Goal: Contribute content

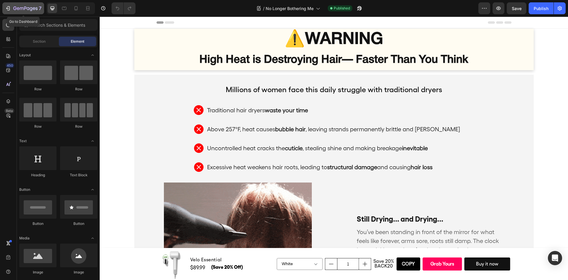
click at [24, 4] on button "7" at bounding box center [23, 8] width 42 height 12
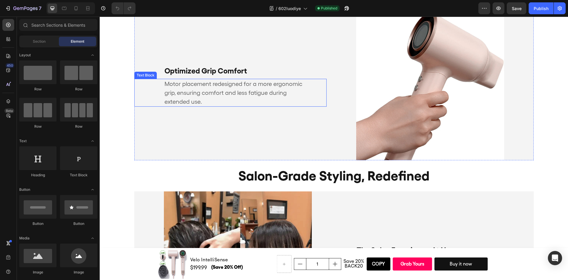
scroll to position [829, 0]
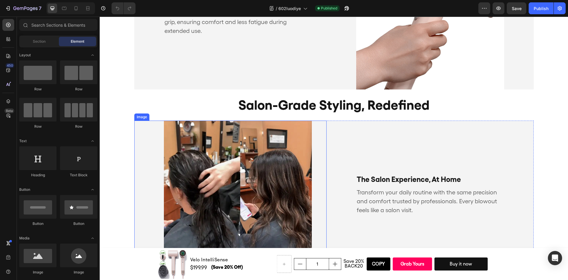
click at [250, 167] on img at bounding box center [238, 194] width 148 height 148
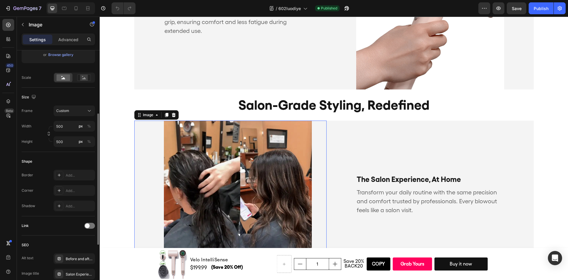
scroll to position [207, 0]
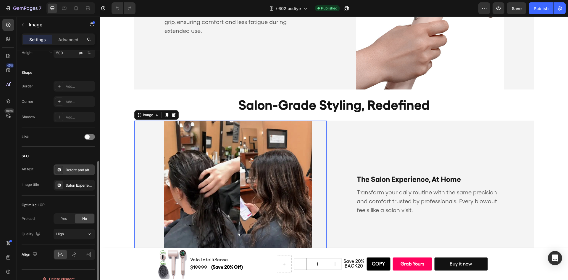
click at [78, 166] on div "Before and after hair styling transformation in a salon, showing wet hair turne…" at bounding box center [74, 169] width 41 height 11
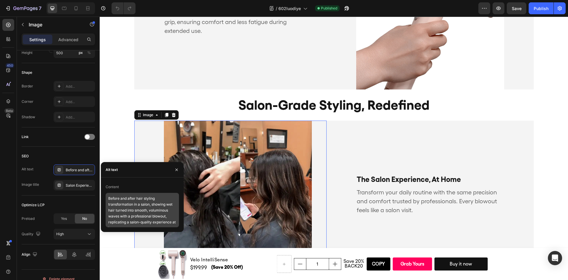
scroll to position [7, 0]
click at [150, 222] on textarea "Before and after hair styling transformation in a salon, showing wet hair turne…" at bounding box center [142, 210] width 73 height 34
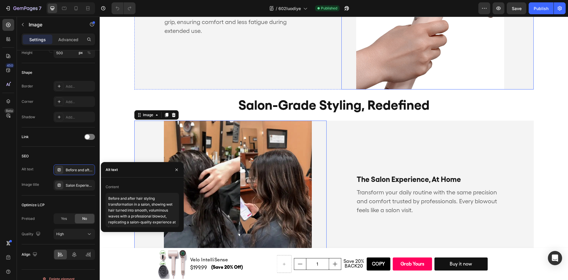
click at [427, 40] on img at bounding box center [430, 15] width 148 height 148
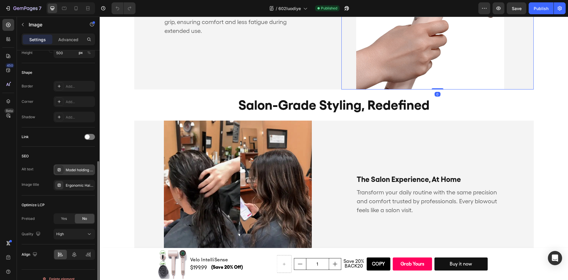
click at [75, 168] on div "Model holding the Vividreamore Velo IntelliSense hair dryer, showing ergonomic …" at bounding box center [80, 169] width 28 height 5
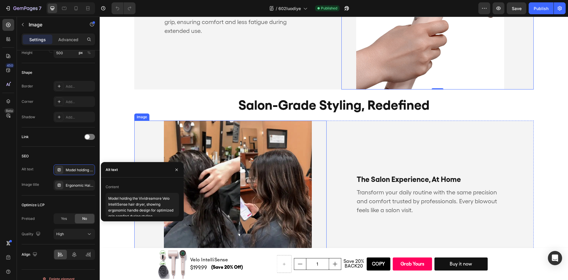
click at [233, 195] on img at bounding box center [238, 194] width 148 height 148
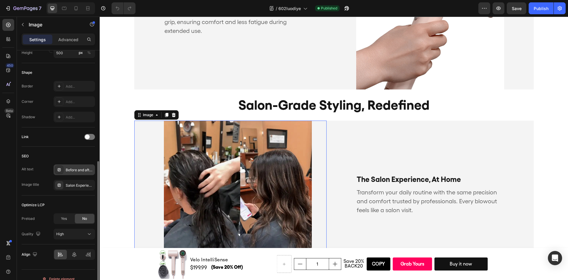
click at [75, 171] on div "Before and after hair styling transformation in a salon, showing wet hair turne…" at bounding box center [80, 169] width 28 height 5
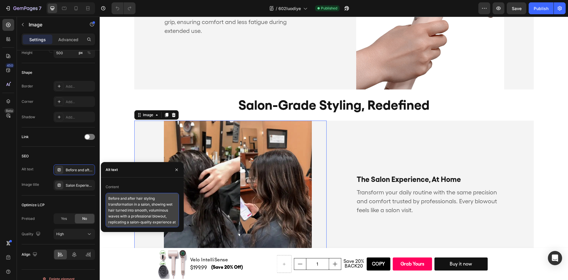
click at [135, 209] on textarea "Before and after hair styling transformation in a salon, showing wet hair turne…" at bounding box center [142, 210] width 73 height 34
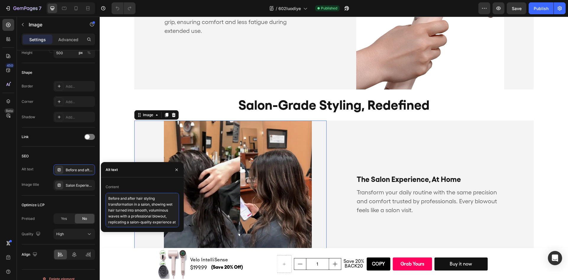
click at [135, 209] on textarea "Before and after hair styling transformation in a salon, showing wet hair turne…" at bounding box center [142, 210] width 73 height 34
paste textarea "styling transformation using Vividreamore Velo IntelliSense hair dryer, deliver…"
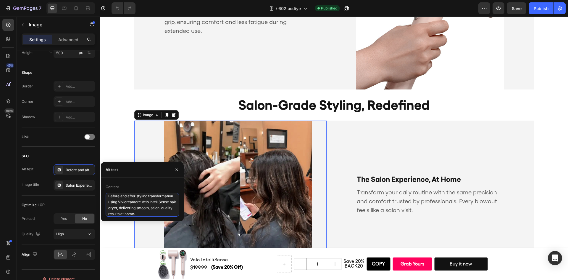
type textarea "Before and after styling transformation using Vividreamore Velo IntelliSense ha…"
click at [79, 154] on div "SEO" at bounding box center [58, 155] width 73 height 9
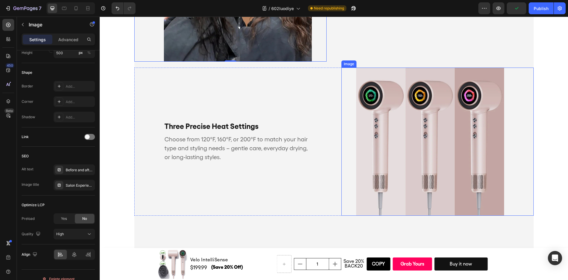
scroll to position [1036, 0]
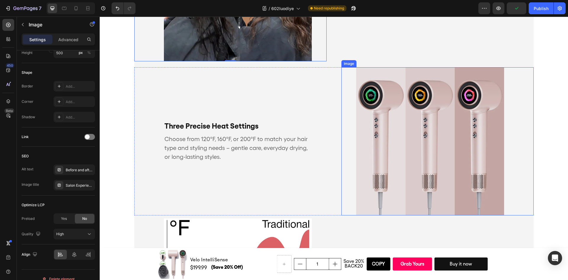
click at [402, 157] on img at bounding box center [430, 141] width 148 height 148
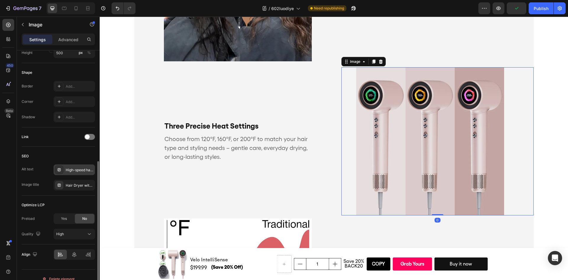
click at [71, 168] on div "High-speed hair dryer with digital display showing three precise heat settings …" at bounding box center [80, 169] width 28 height 5
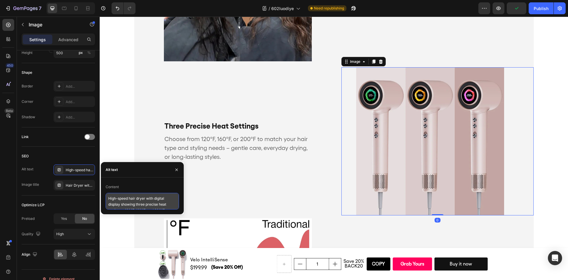
click at [127, 202] on textarea "High-speed hair dryer with digital display showing three precise heat settings …" at bounding box center [142, 201] width 73 height 17
paste textarea "Vividreamore Velo IntelliSense hair dryer with digital display showing three pr…"
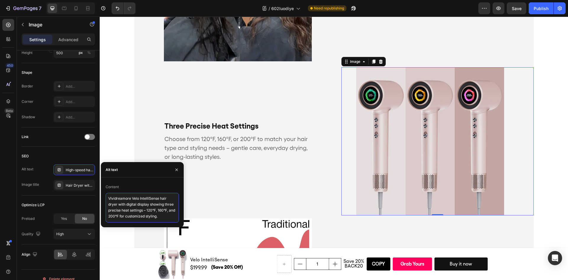
type textarea "Vividreamore Velo IntelliSense hair dryer with digital display showing three pr…"
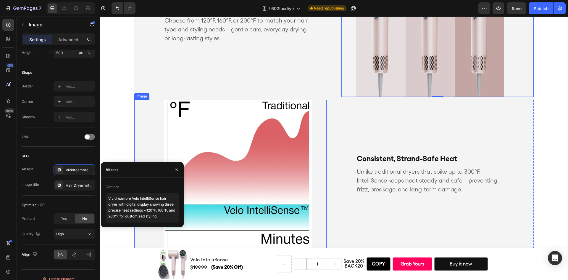
click at [269, 165] on img at bounding box center [238, 174] width 148 height 148
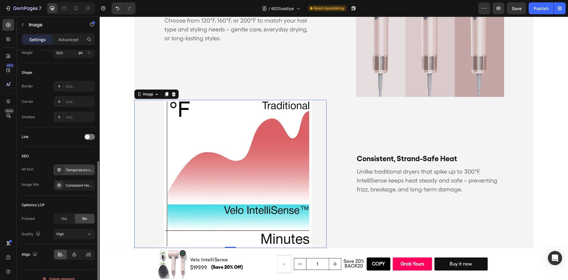
click at [72, 169] on div "Temperature comparison chart showing Velo IntelliSense™ hair dryer maintaining …" at bounding box center [80, 169] width 28 height 5
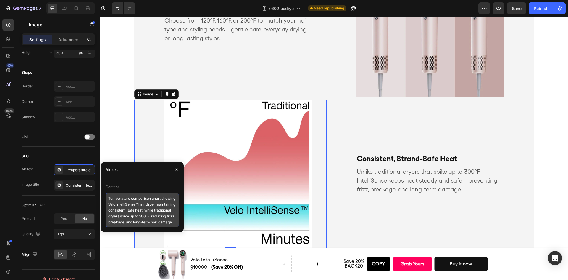
click at [149, 209] on textarea "Temperature comparison chart showing Velo IntelliSense™ hair dryer maintaining …" at bounding box center [142, 210] width 73 height 34
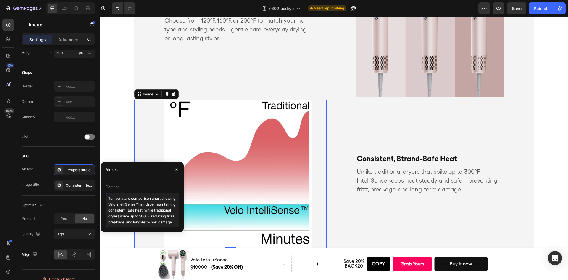
click at [149, 209] on textarea "Temperature comparison chart showing Velo IntelliSense™ hair dryer maintaining …" at bounding box center [142, 210] width 73 height 34
paste textarea "ntrol chart comparing traditional dryers to Vividreamore Velo IntelliSense hair…"
type textarea "Temperature control chart comparing traditional dryers to Vividreamore Velo Int…"
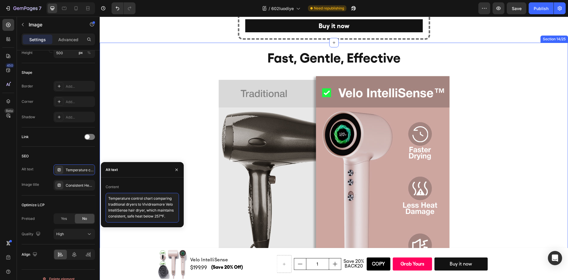
scroll to position [2223, 0]
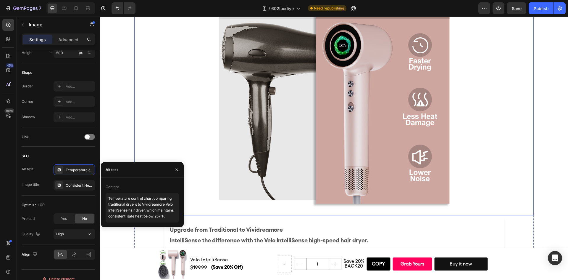
click at [340, 160] on img at bounding box center [334, 96] width 237 height 237
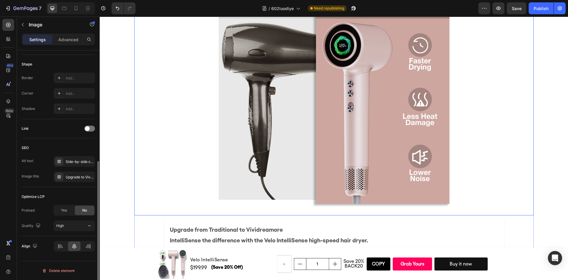
scroll to position [201, 0]
click at [82, 164] on div "Side-by-side comparison of traditional hair dryer and Vividreamore Velo Essenti…" at bounding box center [80, 161] width 28 height 5
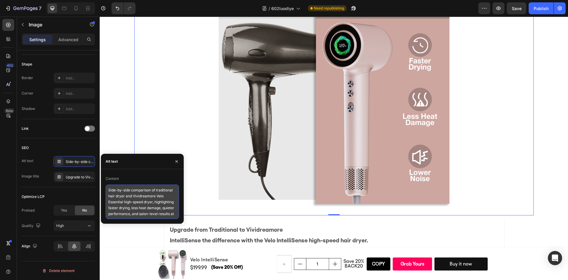
click at [162, 211] on textarea "Side-by-side comparison of traditional hair dryer and Vividreamore Velo Essenti…" at bounding box center [142, 201] width 73 height 34
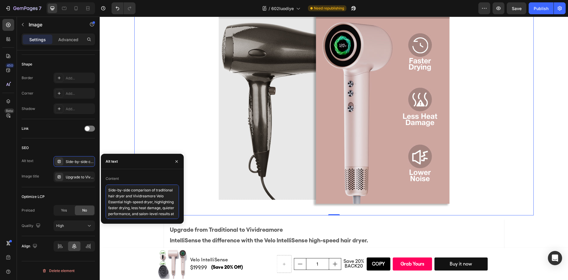
click at [162, 211] on textarea "Side-by-side comparison of traditional hair dryer and Vividreamore Velo Essenti…" at bounding box center [142, 201] width 73 height 34
paste textarea "dryer and Vividreamore Velo IntelliSense hair dryer, highlighting faster drying…"
type textarea "Side-by-side comparison of traditional dryer and Vividreamore Velo IntelliSense…"
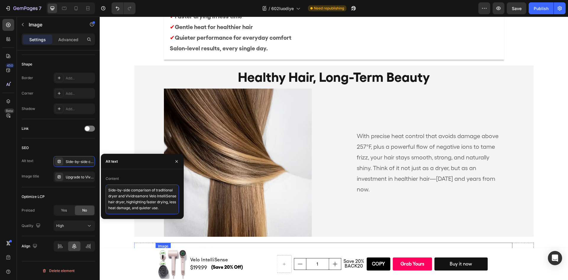
scroll to position [2697, 0]
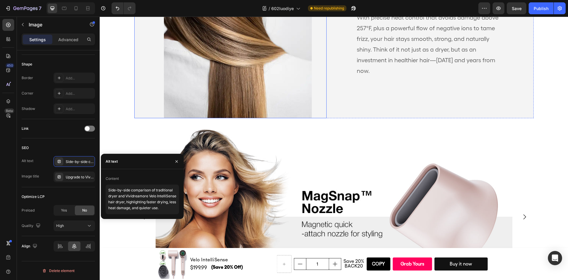
click at [247, 86] on img at bounding box center [238, 44] width 148 height 148
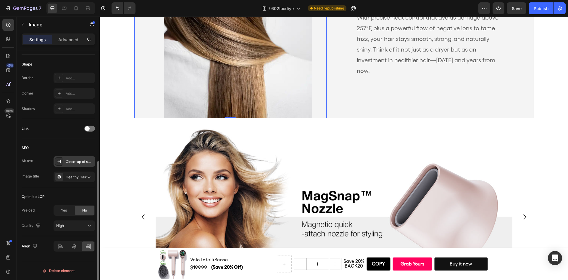
click at [74, 163] on div "Close-up of smooth, healthy, and shiny brown hair, showing the results of preci…" at bounding box center [80, 161] width 28 height 5
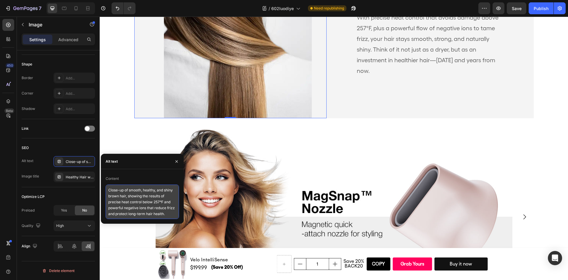
click at [131, 201] on textarea "Close-up of smooth, healthy, and shiny brown hair, showing the results of preci…" at bounding box center [142, 201] width 73 height 34
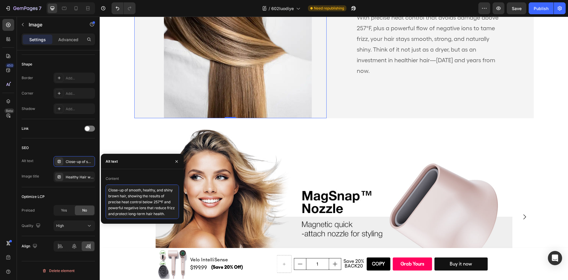
click at [131, 201] on textarea "Close-up of smooth, healthy, and shiny brown hair, showing the results of preci…" at bounding box center [142, 201] width 73 height 34
paste textarea "Smooth and shiny hair styled with Vividreamore Velo IntelliSense hair dryer, pr…"
type textarea "Smooth and shiny hair styled with Vividreamore Velo IntelliSense hair dryer, pr…"
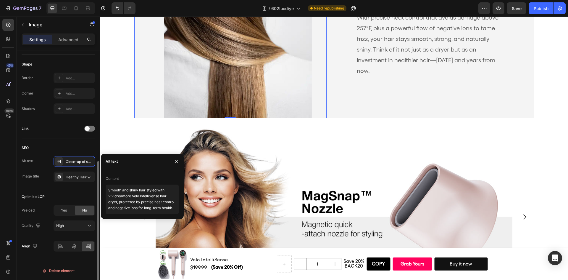
click at [81, 148] on div "SEO" at bounding box center [58, 147] width 73 height 9
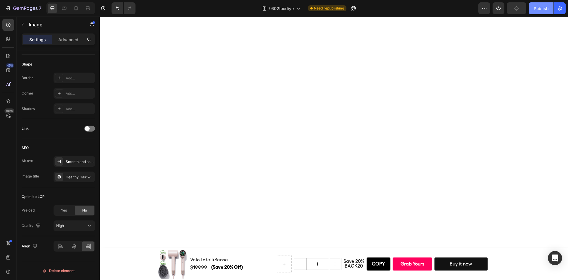
scroll to position [1868, 0]
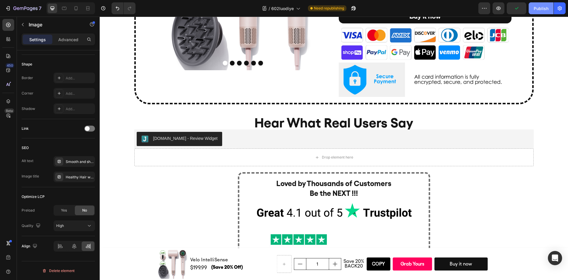
click at [537, 10] on div "Publish" at bounding box center [541, 8] width 15 height 6
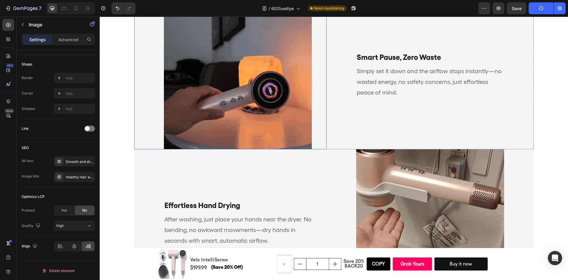
scroll to position [1424, 0]
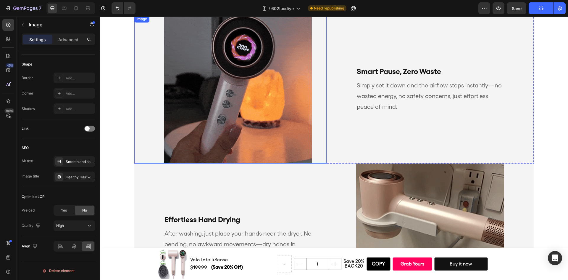
click at [206, 107] on img at bounding box center [238, 89] width 148 height 148
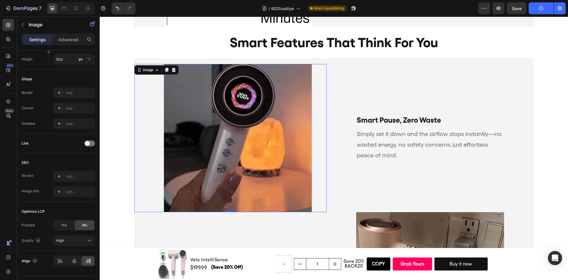
scroll to position [1365, 0]
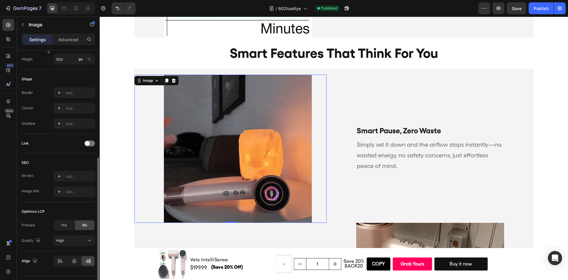
drag, startPoint x: 75, startPoint y: 177, endPoint x: 78, endPoint y: 203, distance: 26.7
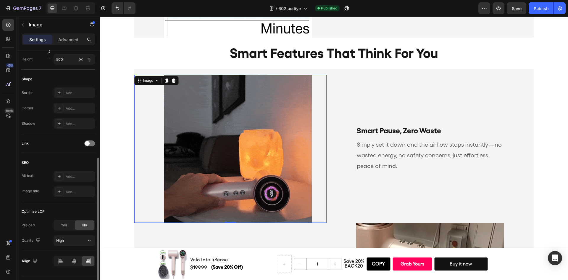
click at [75, 176] on div "Add..." at bounding box center [80, 176] width 28 height 5
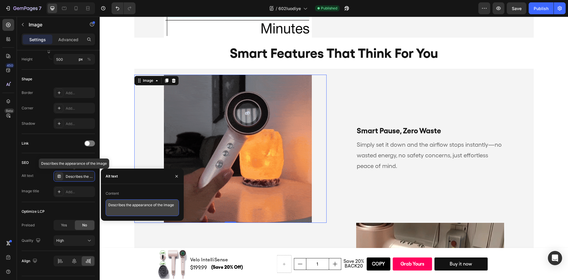
click at [129, 203] on textarea "Describes the appearance of the image" at bounding box center [142, 207] width 73 height 17
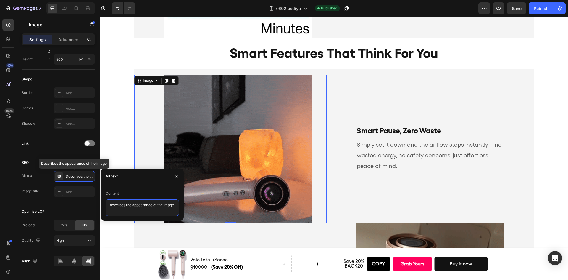
click at [129, 203] on textarea "Describes the appearance of the image" at bounding box center [142, 207] width 73 height 17
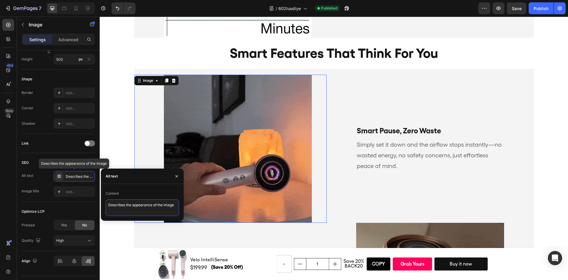
click at [129, 203] on textarea "Describes the appearance of the image" at bounding box center [142, 207] width 73 height 17
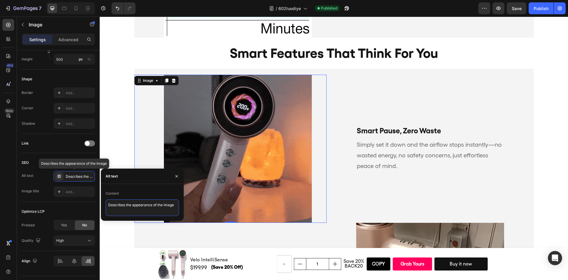
paste textarea "Animated demo of Vividreamore Velo IntelliSense hair dryer with Smart Pause fun…"
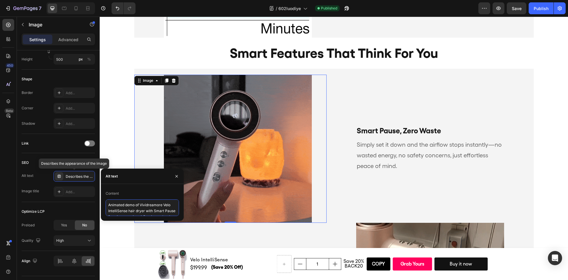
scroll to position [2, 0]
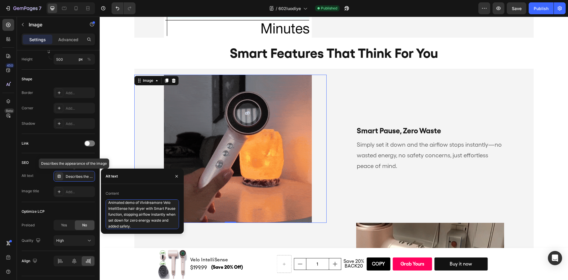
type textarea "Animated demo of Vividreamore Velo IntelliSense hair dryer with Smart Pause fun…"
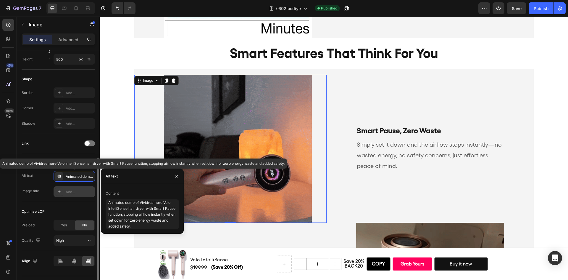
click at [80, 192] on div "Add..." at bounding box center [80, 191] width 28 height 5
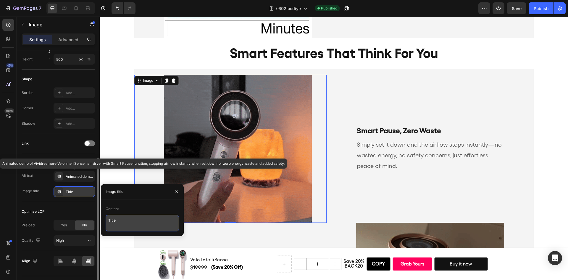
click at [129, 223] on textarea "Title" at bounding box center [142, 223] width 73 height 17
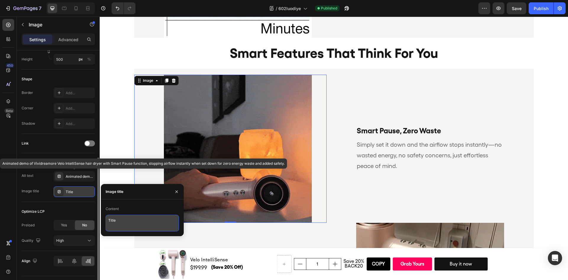
click at [128, 223] on textarea "Title" at bounding box center [142, 223] width 73 height 17
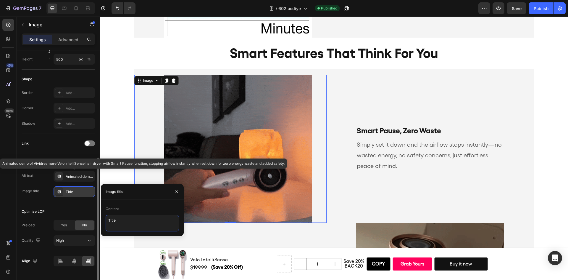
click at [128, 223] on textarea "Title" at bounding box center [142, 223] width 73 height 17
paste textarea "Vividreamore Velo IntelliSense Hair Dryer – Smart Pause Auto Stop"
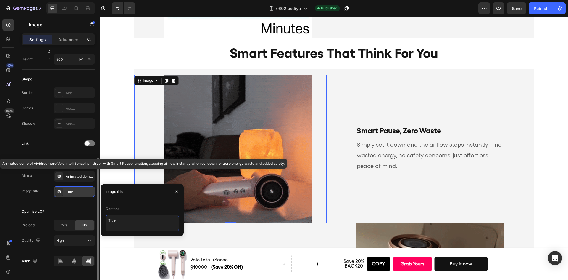
type textarea "Vividreamore Velo IntelliSense Hair Dryer – Smart Pause Auto Stop"
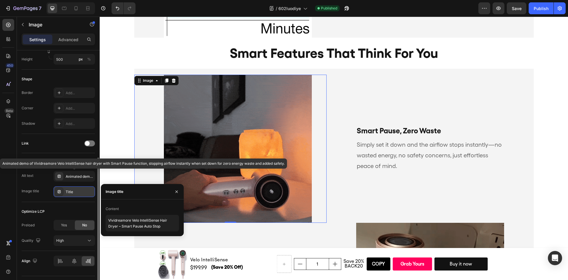
click at [59, 206] on div "Optimize LCP Preload Yes No Quality High" at bounding box center [58, 226] width 73 height 49
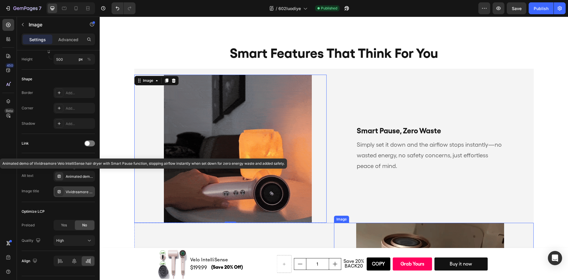
scroll to position [1483, 0]
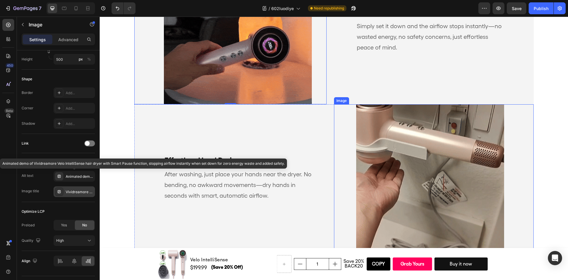
click at [397, 179] on img at bounding box center [430, 178] width 148 height 148
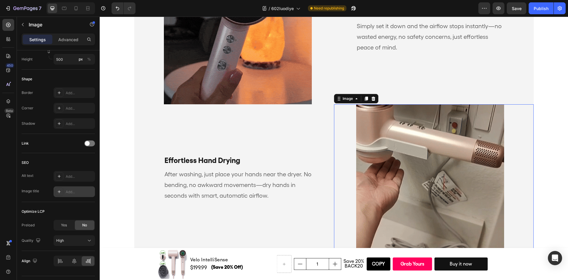
click at [398, 163] on img at bounding box center [430, 178] width 148 height 148
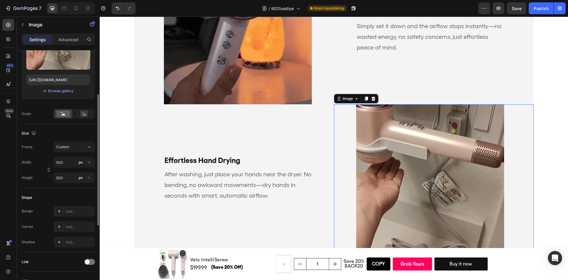
scroll to position [0, 0]
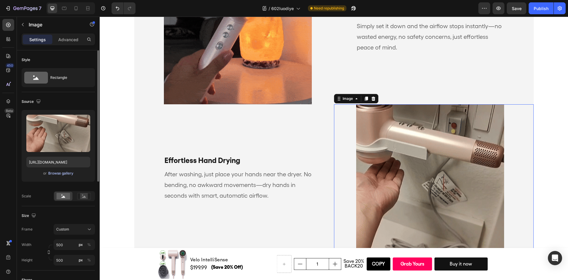
click at [62, 173] on div "Browse gallery" at bounding box center [60, 173] width 25 height 5
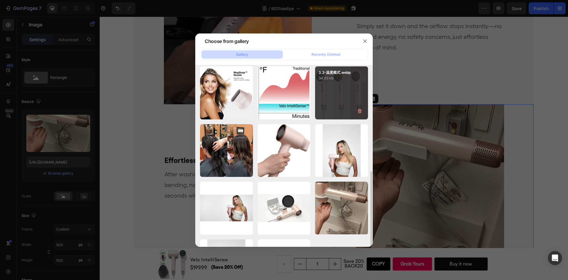
scroll to position [169, 0]
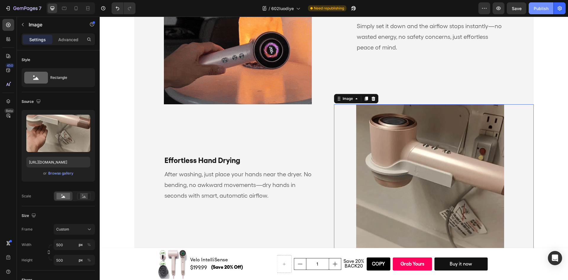
click at [546, 6] on div "Publish" at bounding box center [541, 8] width 15 height 6
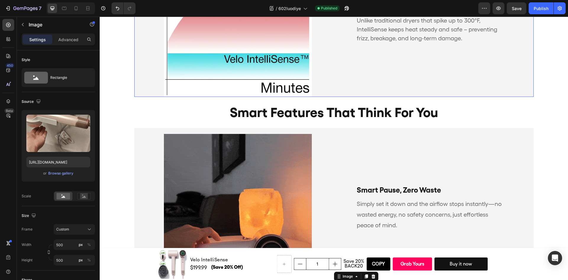
scroll to position [1187, 0]
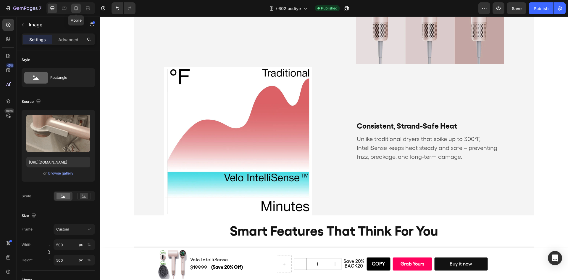
click at [72, 10] on div at bounding box center [75, 8] width 9 height 9
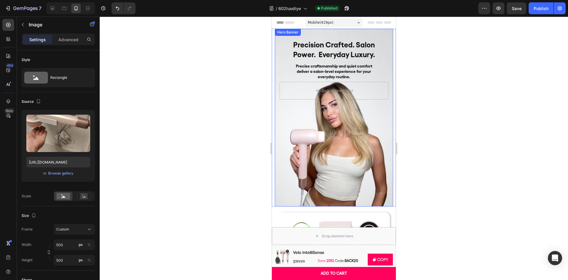
click at [338, 144] on div "Background Image" at bounding box center [334, 118] width 118 height 178
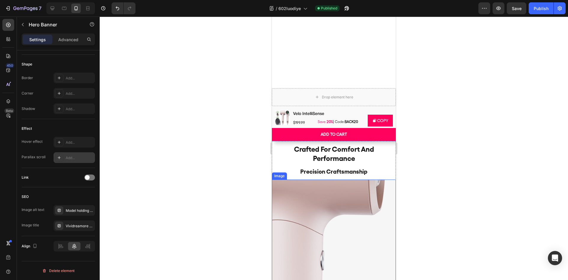
scroll to position [414, 0]
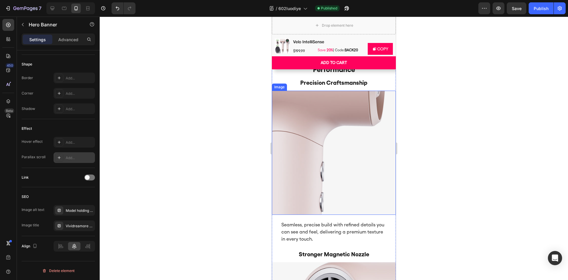
click at [346, 147] on img at bounding box center [334, 153] width 124 height 124
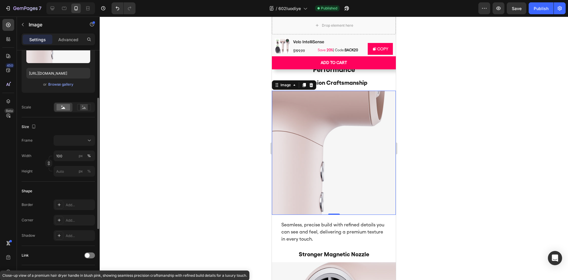
scroll to position [215, 0]
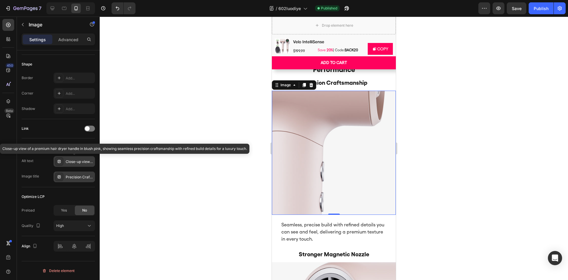
click at [73, 160] on div "Close-up view of a premium hair dryer handle in blush pink, showing seamless pr…" at bounding box center [80, 161] width 28 height 5
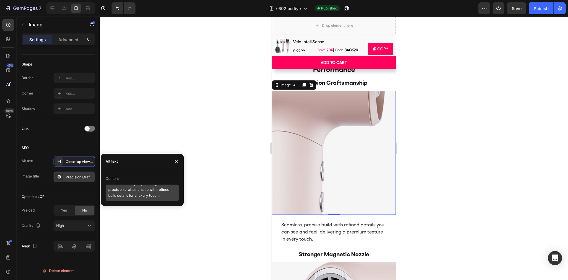
scroll to position [18, 0]
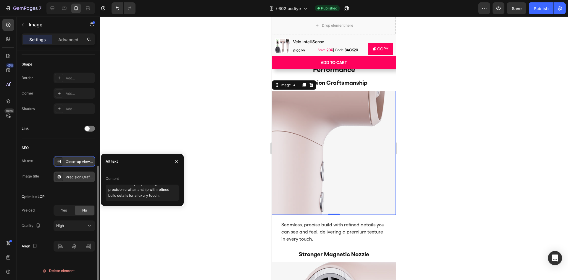
click at [72, 164] on div "Close-up view of a premium hair dryer handle in blush pink, showing seamless pr…" at bounding box center [80, 161] width 28 height 5
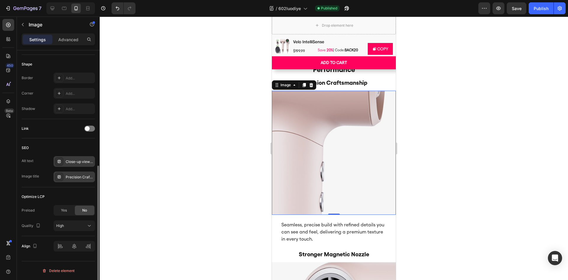
click at [74, 164] on div "Close-up view of a premium hair dryer handle in blush pink, showing seamless pr…" at bounding box center [80, 161] width 28 height 5
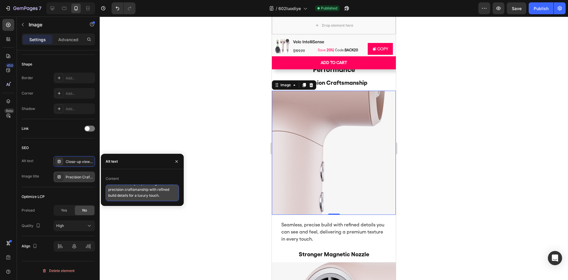
click at [147, 197] on textarea "Close-up view of a premium hair dryer handle in blush pink, showing seamless pr…" at bounding box center [142, 192] width 73 height 17
paste textarea "of Vividreamore Velo IntelliSense hair dryer handle, showcasing seamless precis…"
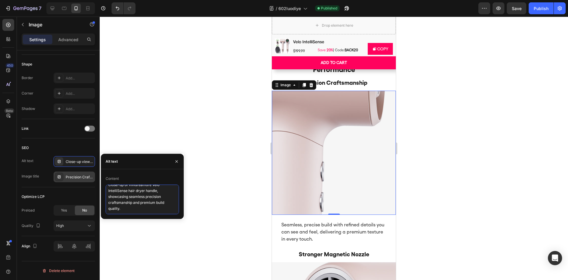
type textarea "Close-up of Vividreamore Velo IntelliSense hair dryer handle, showcasing seamle…"
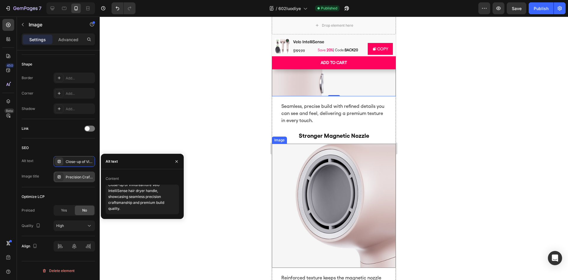
click at [325, 168] on img at bounding box center [334, 206] width 124 height 124
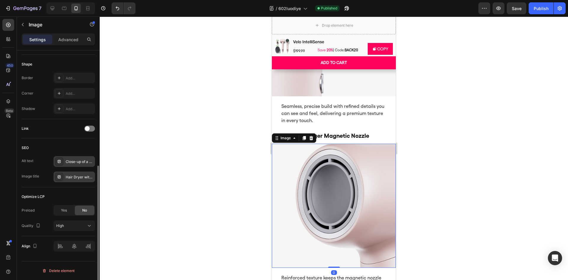
click at [89, 161] on div "Close-up of a high-speed hair dryer front with reinforced magnetic nozzle desig…" at bounding box center [80, 161] width 28 height 5
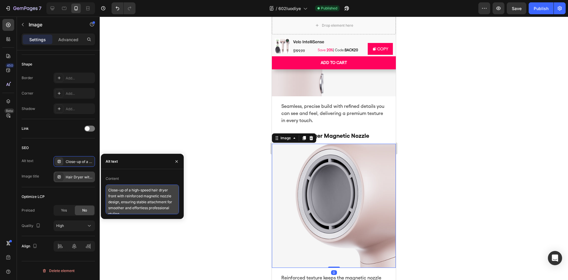
click at [147, 198] on textarea "Close-up of a high-speed hair dryer front with reinforced magnetic nozzle desig…" at bounding box center [142, 199] width 73 height 30
paste textarea "Front view of Vividreamore Velo IntelliSense hair dryer with reinforced magneti…"
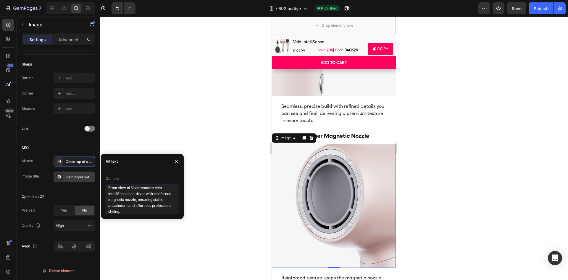
type textarea "Front view of Vividreamore Velo IntelliSense hair dryer with reinforced magneti…"
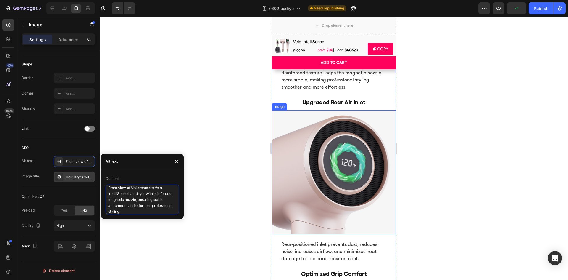
scroll to position [740, 0]
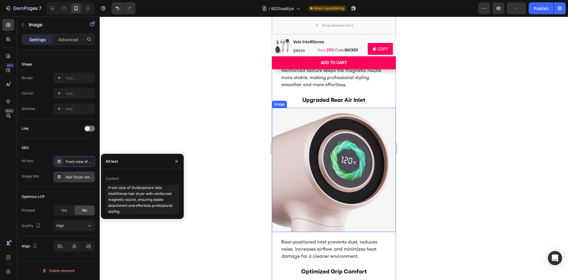
click at [334, 160] on img at bounding box center [334, 170] width 124 height 124
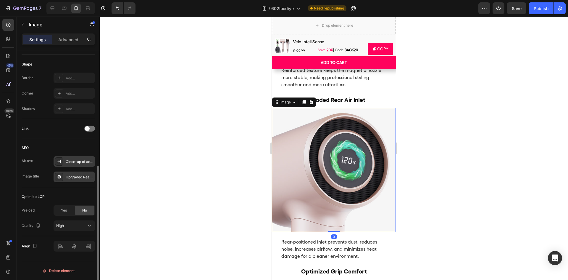
click at [79, 163] on div "Close-up of advanced hair dryer rear air inlet with digital display, designed t…" at bounding box center [80, 161] width 28 height 5
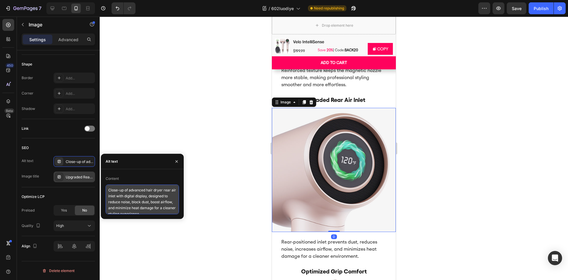
click at [140, 193] on textarea "Close-up of advanced hair dryer rear air inlet with digital display, designed t…" at bounding box center [142, 199] width 73 height 30
paste textarea "Advanced rear air inlet of Vividreamore Velo IntelliSense hair dryer with smart…"
type textarea "Advanced rear air inlet of Vividreamore Velo IntelliSense hair dryer with smart…"
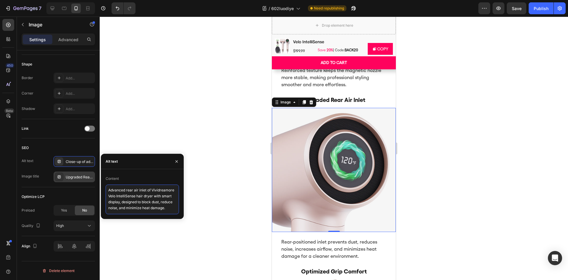
scroll to position [2, 0]
click at [210, 189] on div at bounding box center [334, 148] width 469 height 263
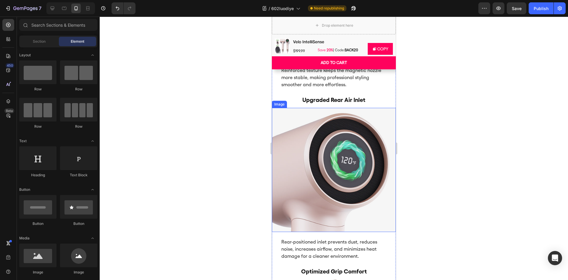
scroll to position [858, 0]
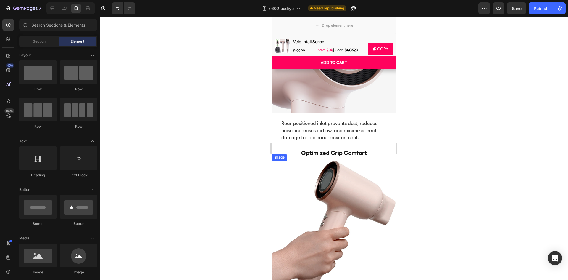
click at [319, 186] on img at bounding box center [334, 223] width 124 height 124
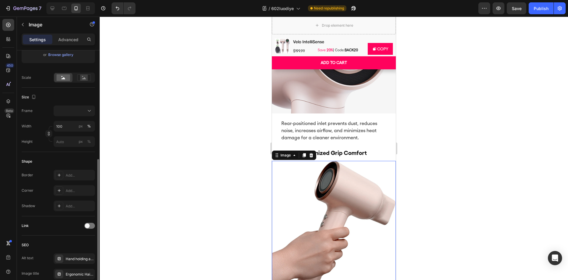
scroll to position [215, 0]
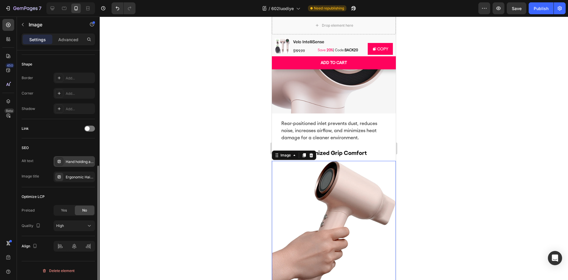
click at [74, 162] on div "Hand holding a high-speed hair dryer with optimized motor placement, designed f…" at bounding box center [80, 161] width 28 height 5
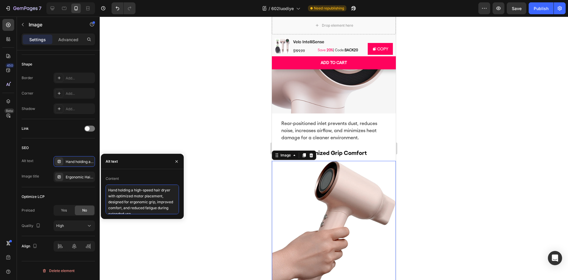
click at [152, 207] on textarea "Hand holding a high-speed hair dryer with optimized motor placement, designed f…" at bounding box center [142, 199] width 73 height 30
paste textarea "Vividreamore Velo IntelliSense hair dryer, showing ergonomic grip design and op…"
type textarea "Hand holding Vividreamore Velo IntelliSense hair dryer, showing ergonomic grip …"
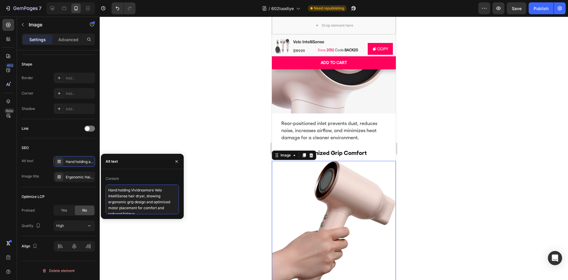
scroll to position [2, 0]
click at [88, 143] on div "SEO" at bounding box center [58, 147] width 73 height 9
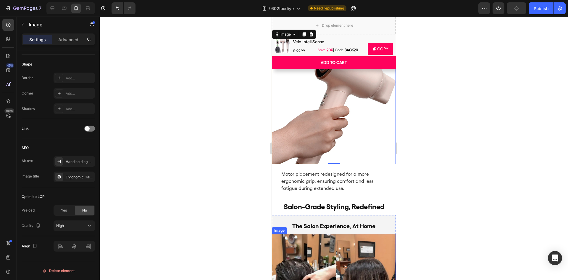
scroll to position [1095, 0]
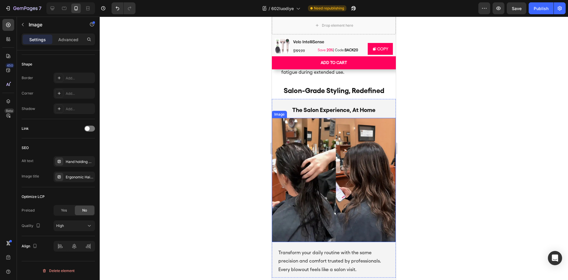
click at [349, 162] on img at bounding box center [334, 180] width 124 height 124
click at [74, 162] on div "Before and after hair styling transformation in a salon, showing wet hair turne…" at bounding box center [80, 161] width 28 height 5
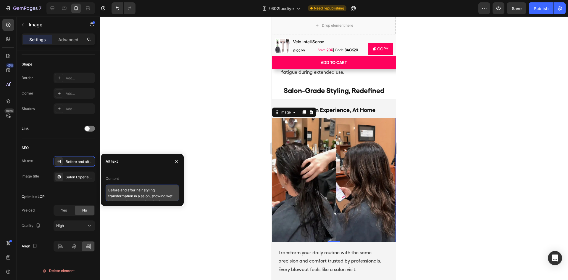
click at [149, 192] on textarea "Before and after hair styling transformation in a salon, showing wet hair turne…" at bounding box center [142, 192] width 73 height 17
paste textarea "styling transformation using Vividreamore Velo IntelliSense hair dryer, deliver…"
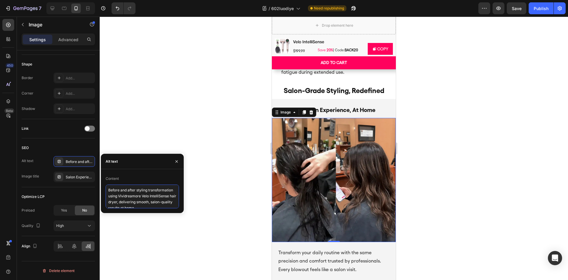
scroll to position [2, 0]
type textarea "Before and after styling transformation using Vividreamore Velo IntelliSense ha…"
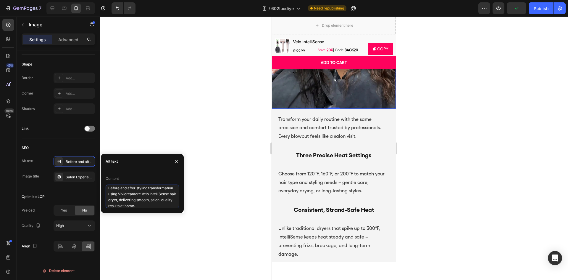
scroll to position [1243, 0]
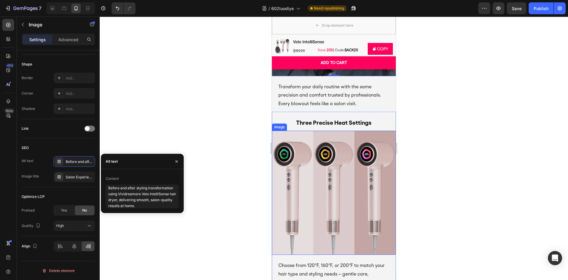
click at [329, 170] on img at bounding box center [334, 193] width 124 height 124
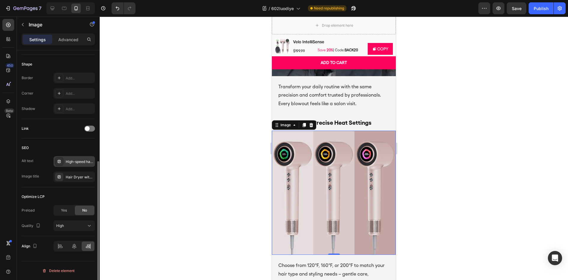
click at [71, 165] on div "High-speed hair dryer with digital display showing three precise heat settings …" at bounding box center [74, 161] width 41 height 11
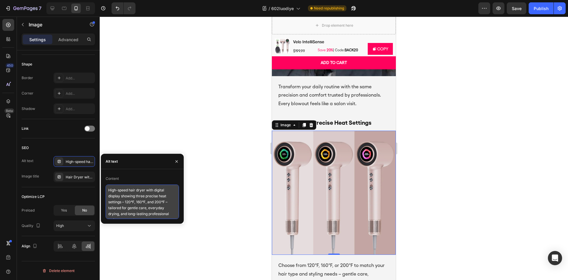
click at [152, 200] on textarea "High-speed hair dryer with digital display showing three precise heat settings …" at bounding box center [142, 201] width 73 height 34
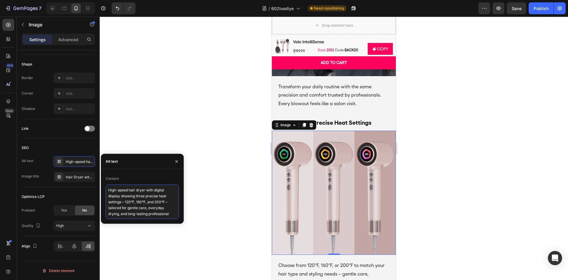
click at [152, 200] on textarea "High-speed hair dryer with digital display showing three precise heat settings …" at bounding box center [142, 201] width 73 height 34
paste textarea "Vividreamore Velo IntelliSense hair dryer with digital display showing three pr…"
type textarea "Vividreamore Velo IntelliSense hair dryer with digital display showing three pr…"
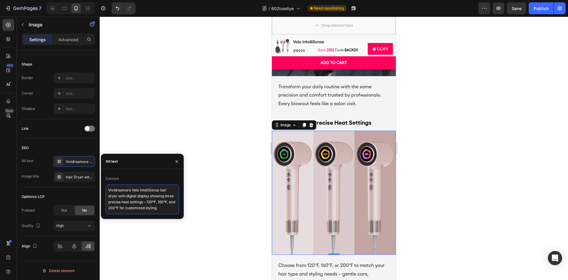
scroll to position [1391, 0]
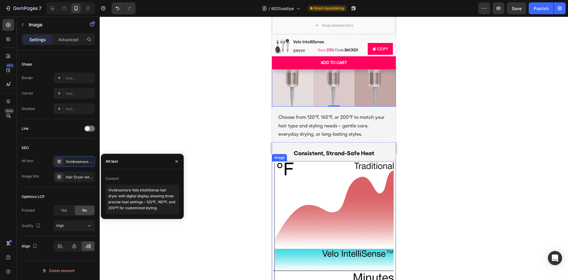
click at [328, 179] on img at bounding box center [334, 223] width 124 height 124
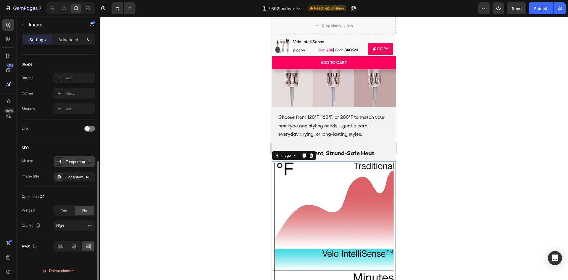
click at [77, 164] on div "Temperature comparison chart showing Velo IntelliSense™ hair dryer maintaining …" at bounding box center [80, 161] width 28 height 5
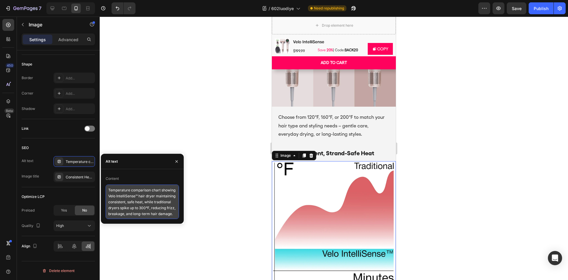
click at [150, 205] on textarea "Temperature comparison chart showing Velo IntelliSense™ hair dryer maintaining …" at bounding box center [142, 201] width 73 height 34
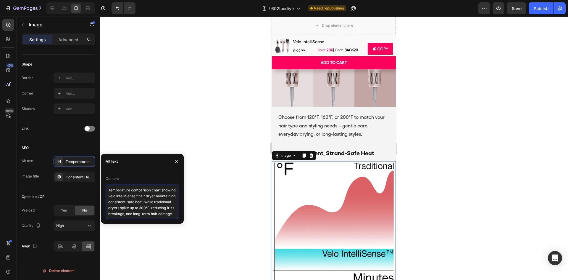
click at [150, 205] on textarea "Temperature comparison chart showing Velo IntelliSense™ hair dryer maintaining …" at bounding box center [142, 201] width 73 height 34
paste textarea "ntrol chart comparing traditional dryers to Vividreamore Velo IntelliSense hair…"
type textarea "Temperature control chart comparing traditional dryers to Vividreamore Velo Int…"
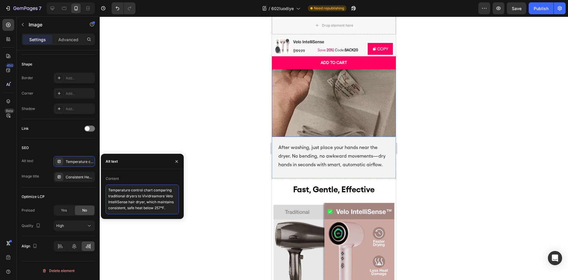
scroll to position [1983, 0]
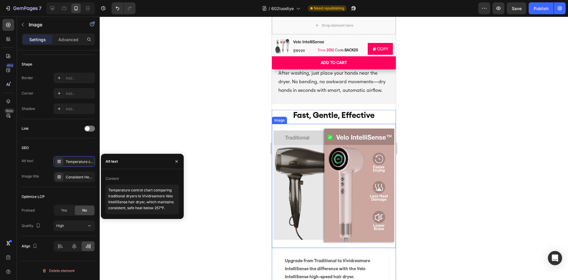
click at [340, 161] on img at bounding box center [334, 186] width 124 height 124
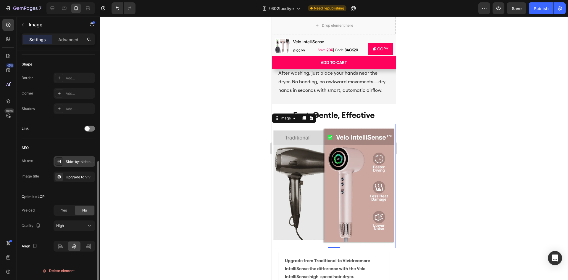
click at [78, 163] on div "Side-by-side comparison of traditional dryer and Vividreamore Velo IntelliSense…" at bounding box center [80, 161] width 28 height 5
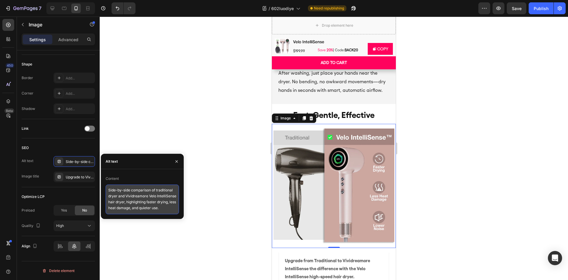
click at [168, 209] on textarea "Side-by-side comparison of traditional dryer and Vividreamore Velo IntelliSense…" at bounding box center [142, 199] width 73 height 30
click at [167, 209] on textarea "Side-by-side comparison of traditional dryer and Vividreamore Velo IntelliSense…" at bounding box center [142, 199] width 73 height 30
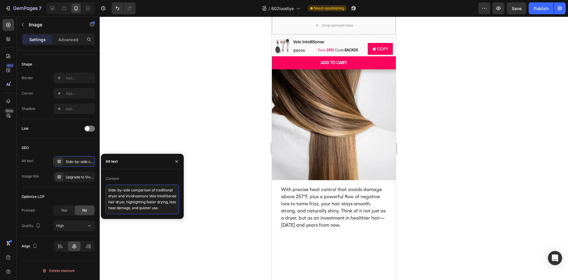
scroll to position [2842, 0]
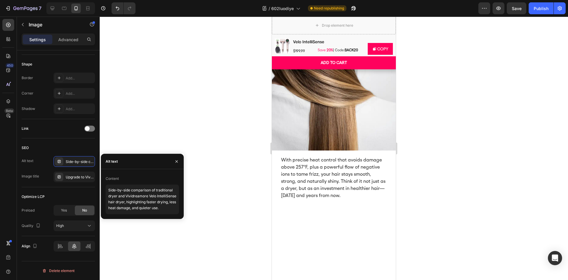
click at [344, 150] on img at bounding box center [334, 88] width 124 height 124
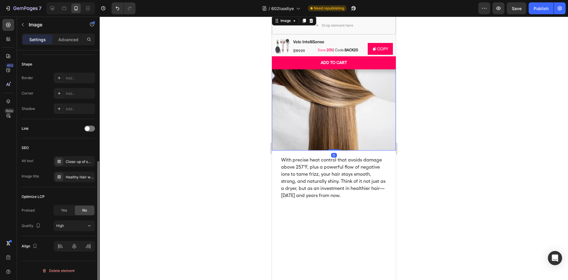
click at [75, 161] on div "Close-up of smooth, healthy, and shiny brown hair, showing the results of preci…" at bounding box center [80, 161] width 28 height 5
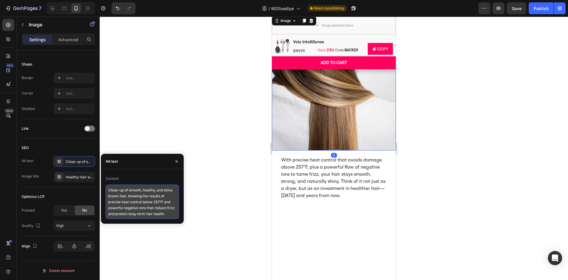
click at [163, 204] on textarea "Close-up of smooth, healthy, and shiny brown hair, showing the results of preci…" at bounding box center [142, 201] width 73 height 34
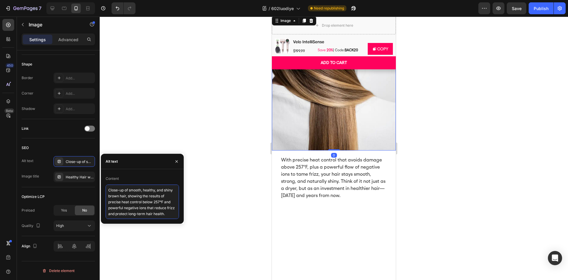
click at [163, 204] on textarea "Close-up of smooth, healthy, and shiny brown hair, showing the results of preci…" at bounding box center [142, 201] width 73 height 34
paste textarea "Smooth and shiny hair styled with Vividreamore Velo IntelliSense hair dryer, pr…"
type textarea "Smooth and shiny hair styled with Vividreamore Velo IntelliSense hair dryer, pr…"
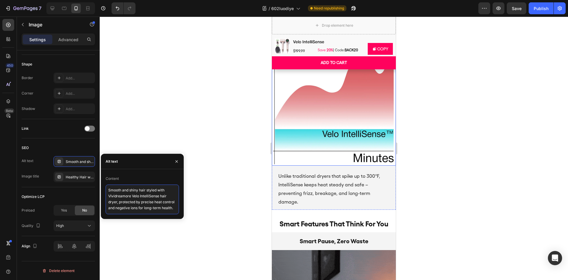
scroll to position [1570, 0]
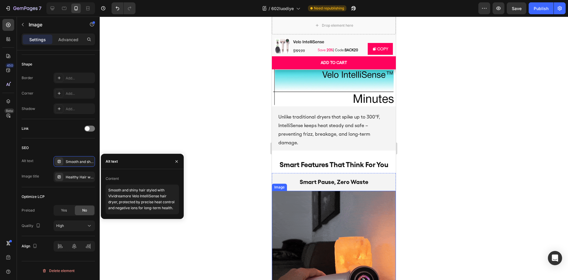
click at [326, 193] on img at bounding box center [334, 253] width 124 height 124
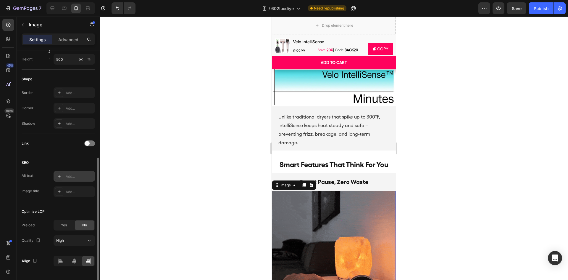
click at [70, 177] on div "Add..." at bounding box center [80, 176] width 28 height 5
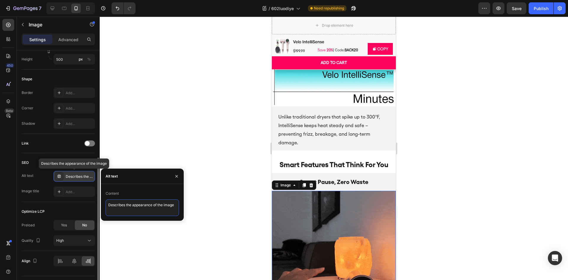
click at [133, 211] on textarea "Describes the appearance of the image" at bounding box center [142, 207] width 73 height 17
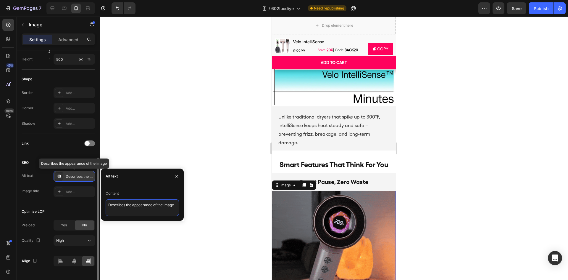
click at [133, 211] on textarea "Describes the appearance of the image" at bounding box center [142, 207] width 73 height 17
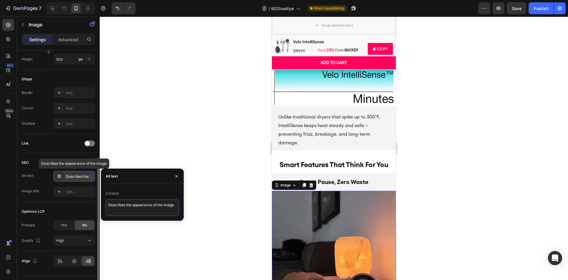
paste textarea "Animated demo of Vividreamore Velo IntelliSense hair dryer with Smart Pause fun…"
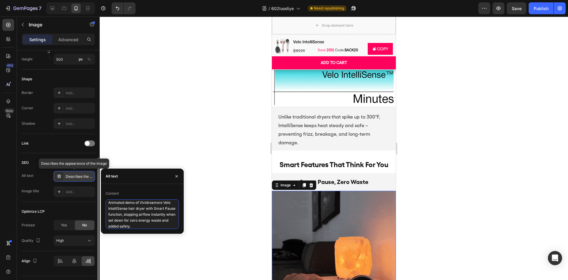
type textarea "Animated demo of Vividreamore Velo IntelliSense hair dryer with Smart Pause fun…"
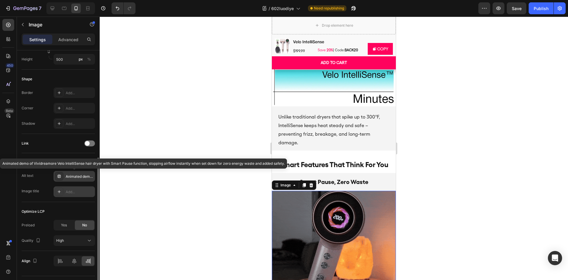
click at [75, 195] on div "Add..." at bounding box center [74, 191] width 41 height 11
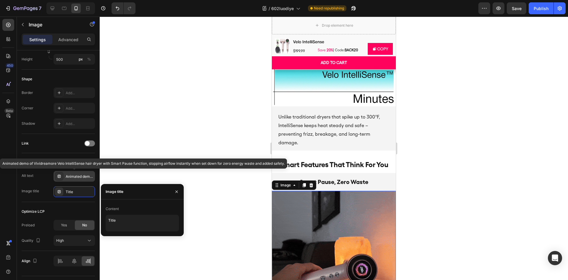
click at [129, 213] on div "Content" at bounding box center [142, 208] width 73 height 9
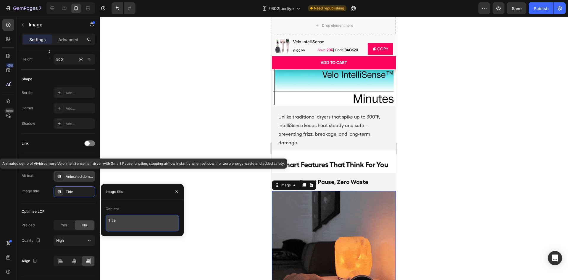
click at [130, 216] on textarea "Title" at bounding box center [142, 223] width 73 height 17
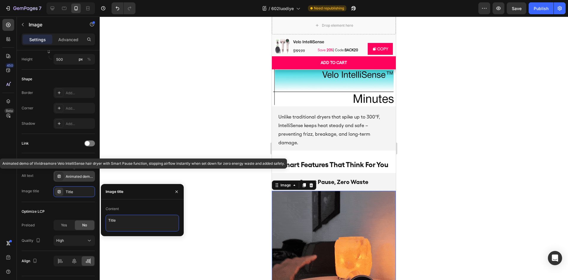
paste textarea "Vividreamore Velo IntelliSense Hair Dryer – Smart Pause Auto Stop"
type textarea "Vividreamore Velo IntelliSense Hair Dryer – Smart Pause Auto Stop"
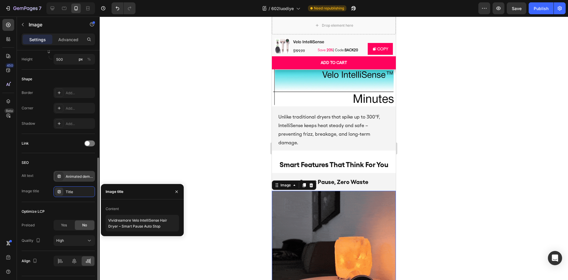
click at [69, 160] on div "SEO" at bounding box center [58, 162] width 73 height 9
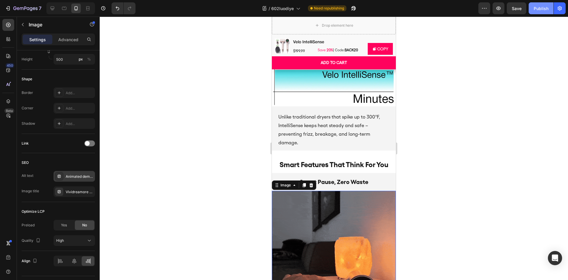
click at [537, 11] on div "Publish" at bounding box center [541, 8] width 15 height 6
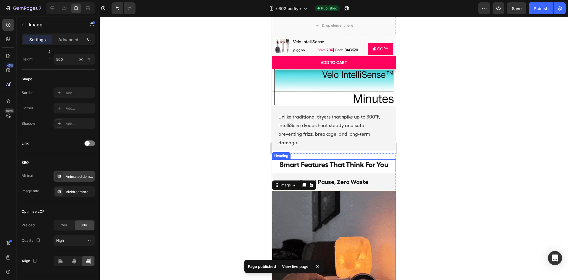
click at [0, 2] on div "7 Version history / 602luodiye Published Preview Save Publish" at bounding box center [284, 8] width 568 height 17
click at [4, 4] on button "7" at bounding box center [23, 8] width 42 height 12
